Goal: Task Accomplishment & Management: Complete application form

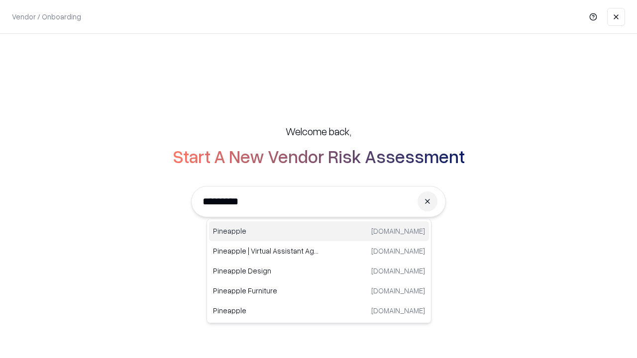
click at [319, 231] on div "Pineapple pineappleenergy.com" at bounding box center [319, 231] width 220 height 20
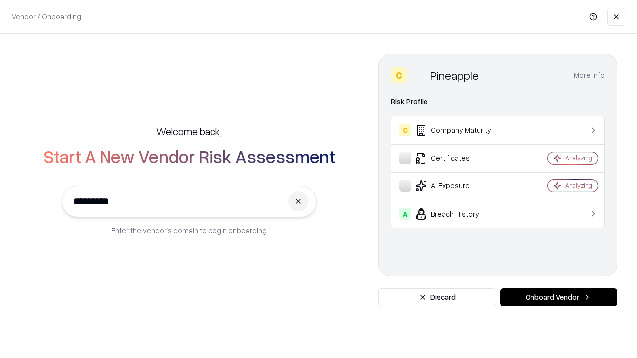
type input "*********"
click at [558, 298] on button "Onboard Vendor" at bounding box center [558, 298] width 117 height 18
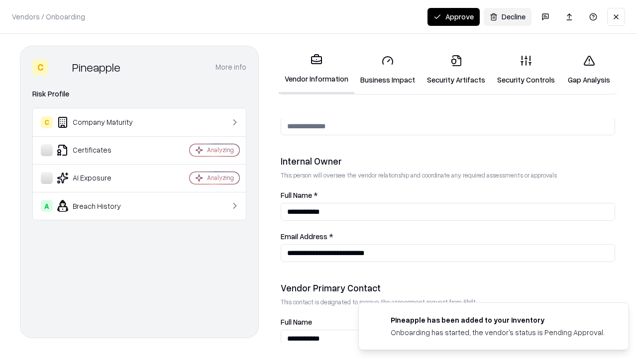
scroll to position [515, 0]
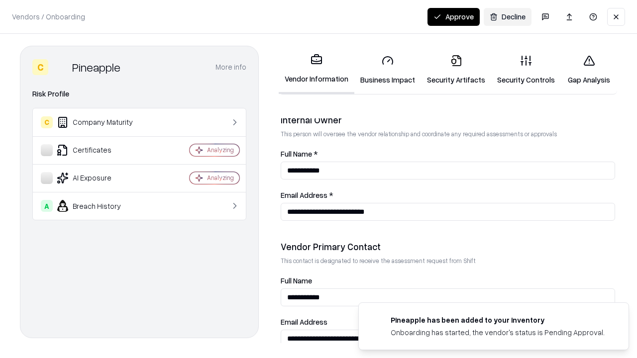
click at [456, 70] on link "Security Artifacts" at bounding box center [456, 70] width 70 height 46
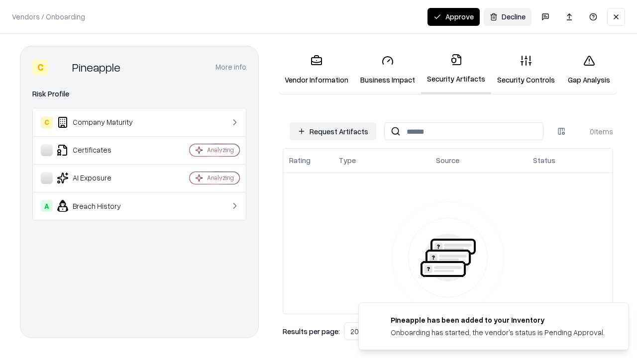
click at [333, 131] on button "Request Artifacts" at bounding box center [333, 131] width 87 height 18
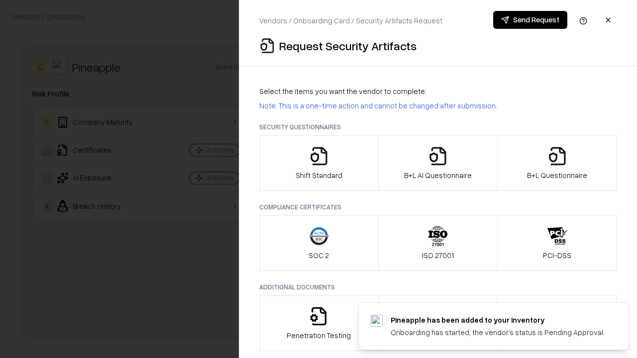
click at [557, 163] on icon "button" at bounding box center [557, 156] width 20 height 20
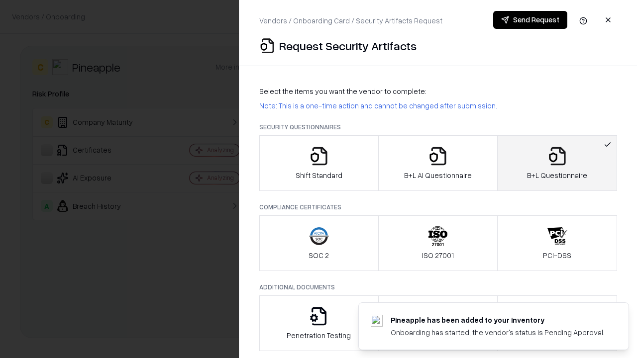
click at [437, 163] on icon "button" at bounding box center [438, 156] width 20 height 20
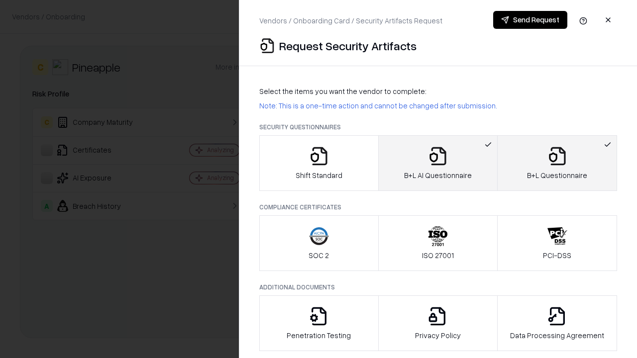
click at [530, 20] on button "Send Request" at bounding box center [530, 20] width 74 height 18
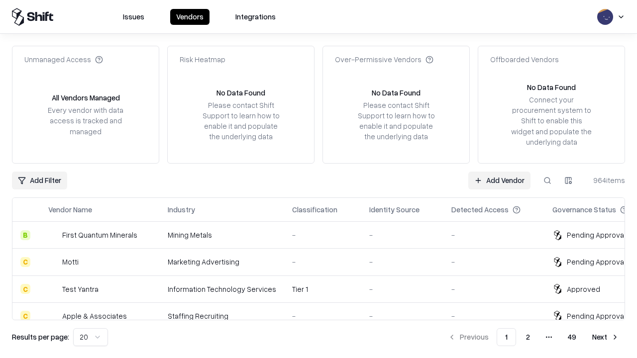
click at [547, 180] on button at bounding box center [547, 181] width 18 height 18
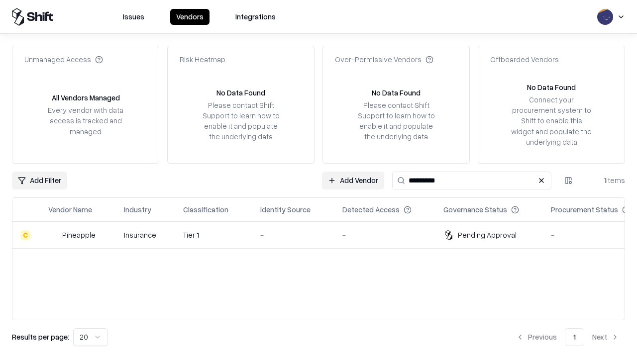
type input "*********"
click at [324, 235] on div "-" at bounding box center [293, 235] width 66 height 10
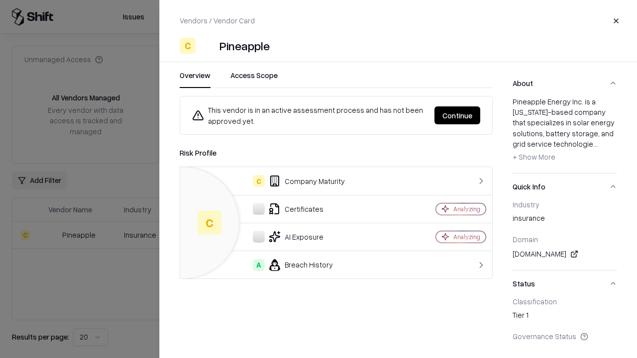
click at [457, 115] on button "Continue" at bounding box center [457, 115] width 46 height 18
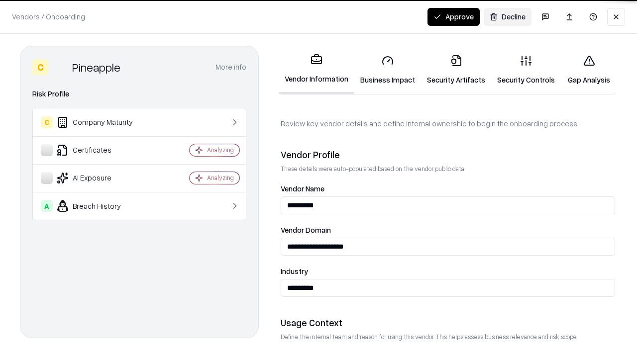
click at [456, 70] on link "Security Artifacts" at bounding box center [456, 70] width 70 height 46
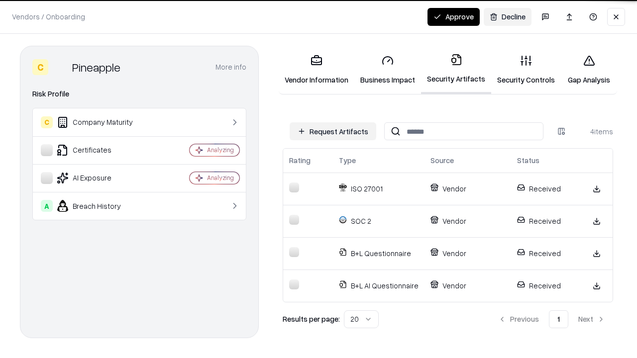
click at [453, 16] on button "Approve" at bounding box center [453, 17] width 52 height 18
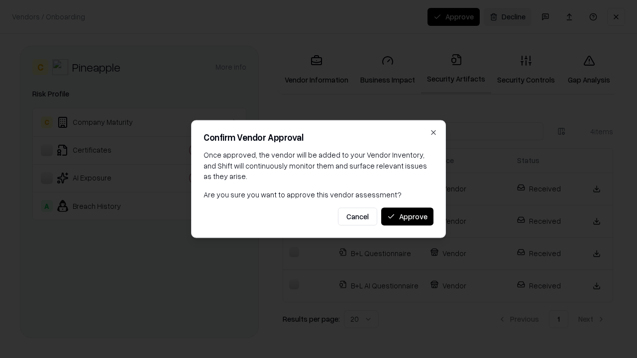
click at [407, 216] on button "Approve" at bounding box center [407, 216] width 52 height 18
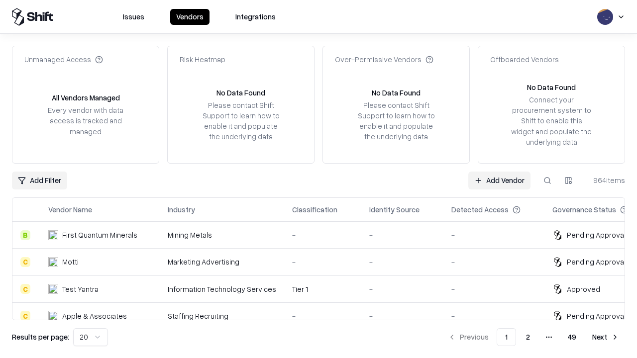
type input "*********"
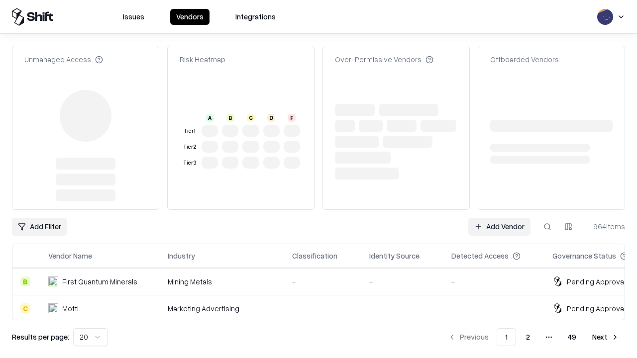
click at [499, 218] on link "Add Vendor" at bounding box center [499, 227] width 62 height 18
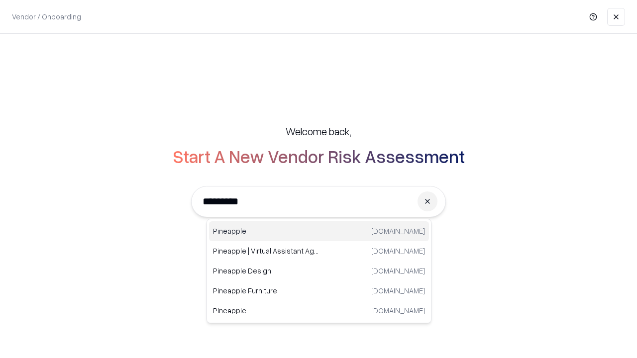
click at [319, 231] on div "Pineapple [DOMAIN_NAME]" at bounding box center [319, 231] width 220 height 20
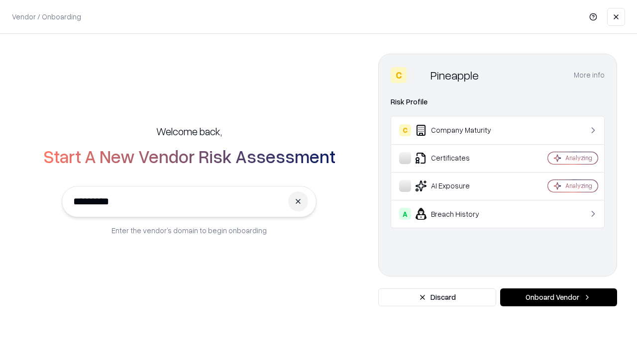
type input "*********"
click at [558, 298] on button "Onboard Vendor" at bounding box center [558, 298] width 117 height 18
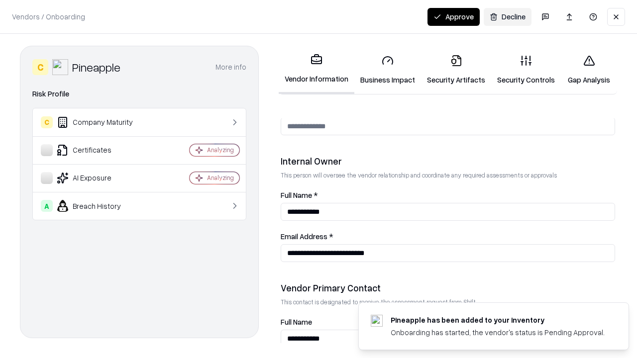
scroll to position [515, 0]
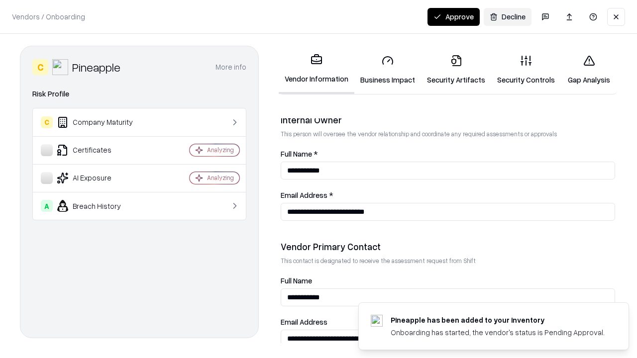
click at [453, 16] on button "Approve" at bounding box center [453, 17] width 52 height 18
